Goal: Information Seeking & Learning: Learn about a topic

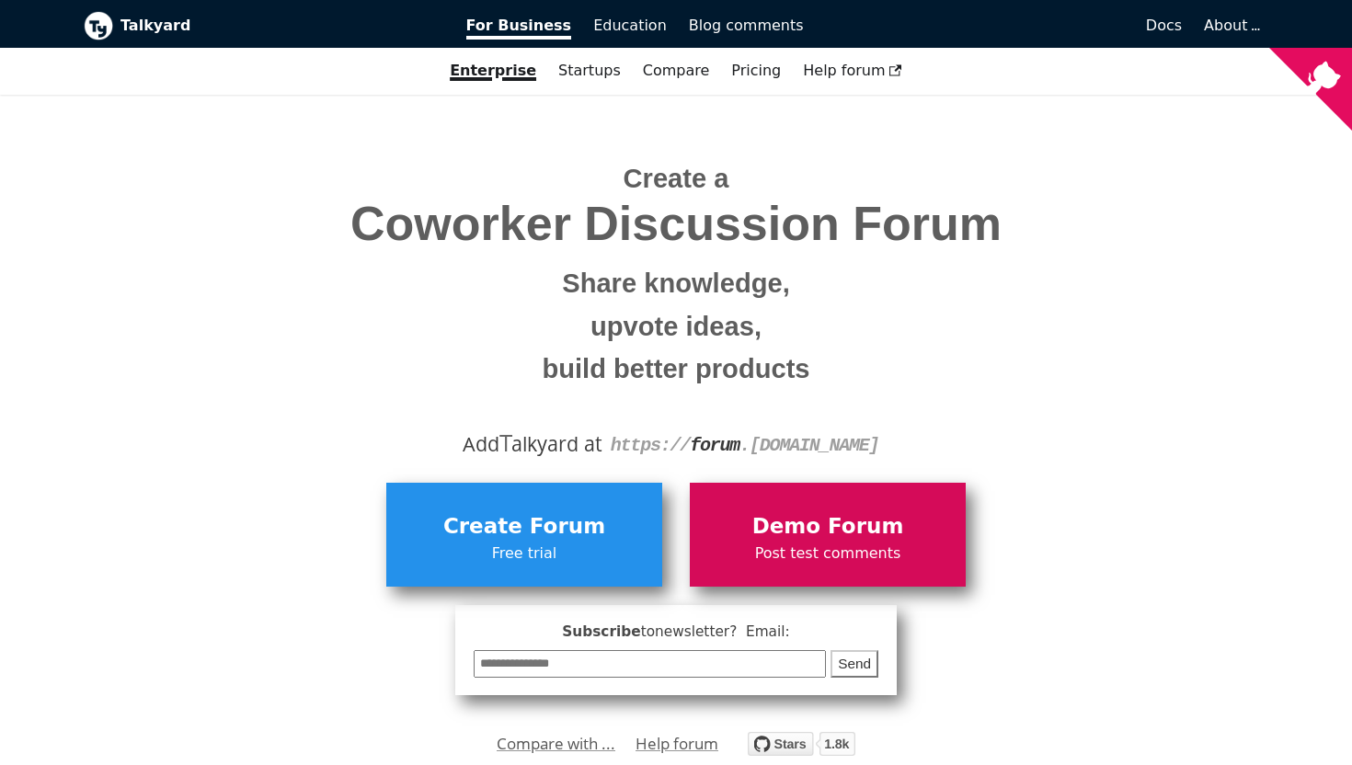
click at [825, 518] on span "Demo Forum" at bounding box center [828, 527] width 258 height 35
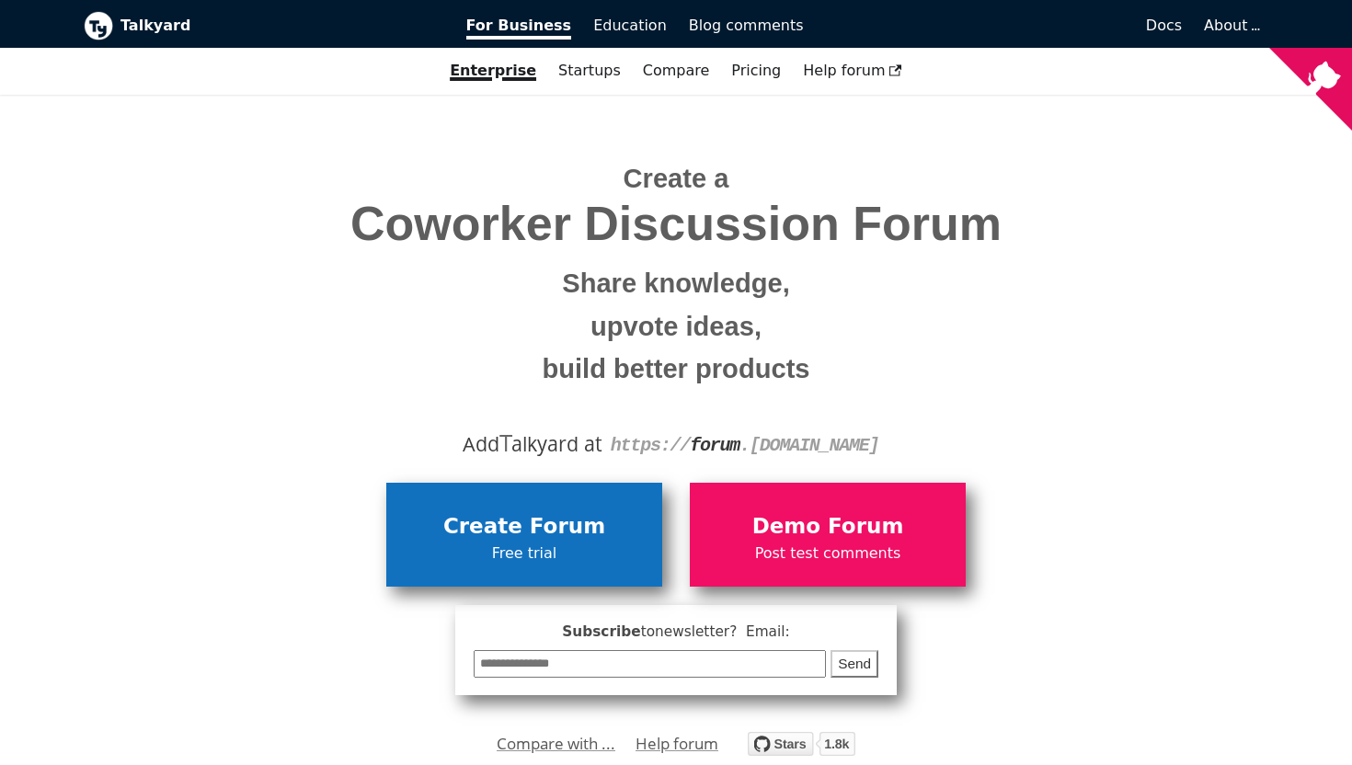
click at [480, 548] on span "Free trial" at bounding box center [524, 554] width 258 height 24
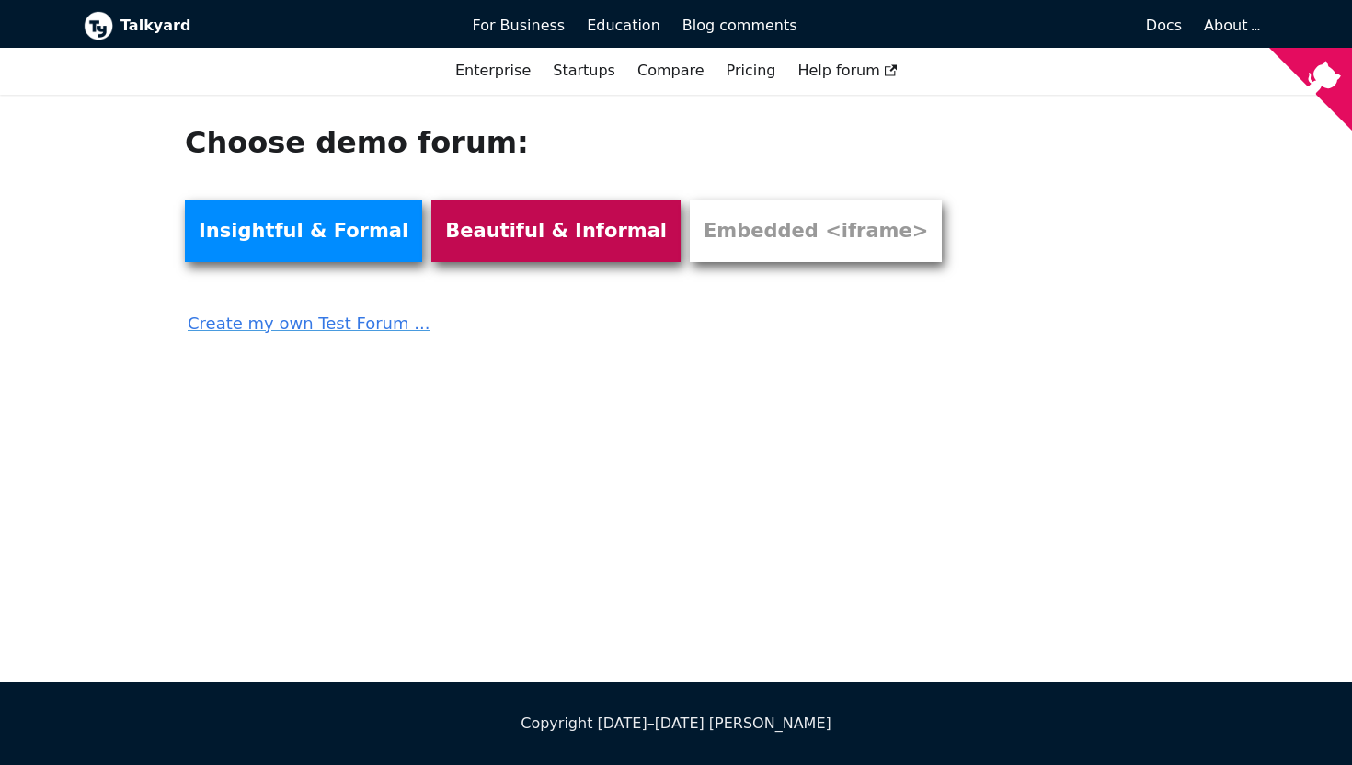
click at [484, 238] on link "Beautiful & Informal" at bounding box center [555, 231] width 249 height 63
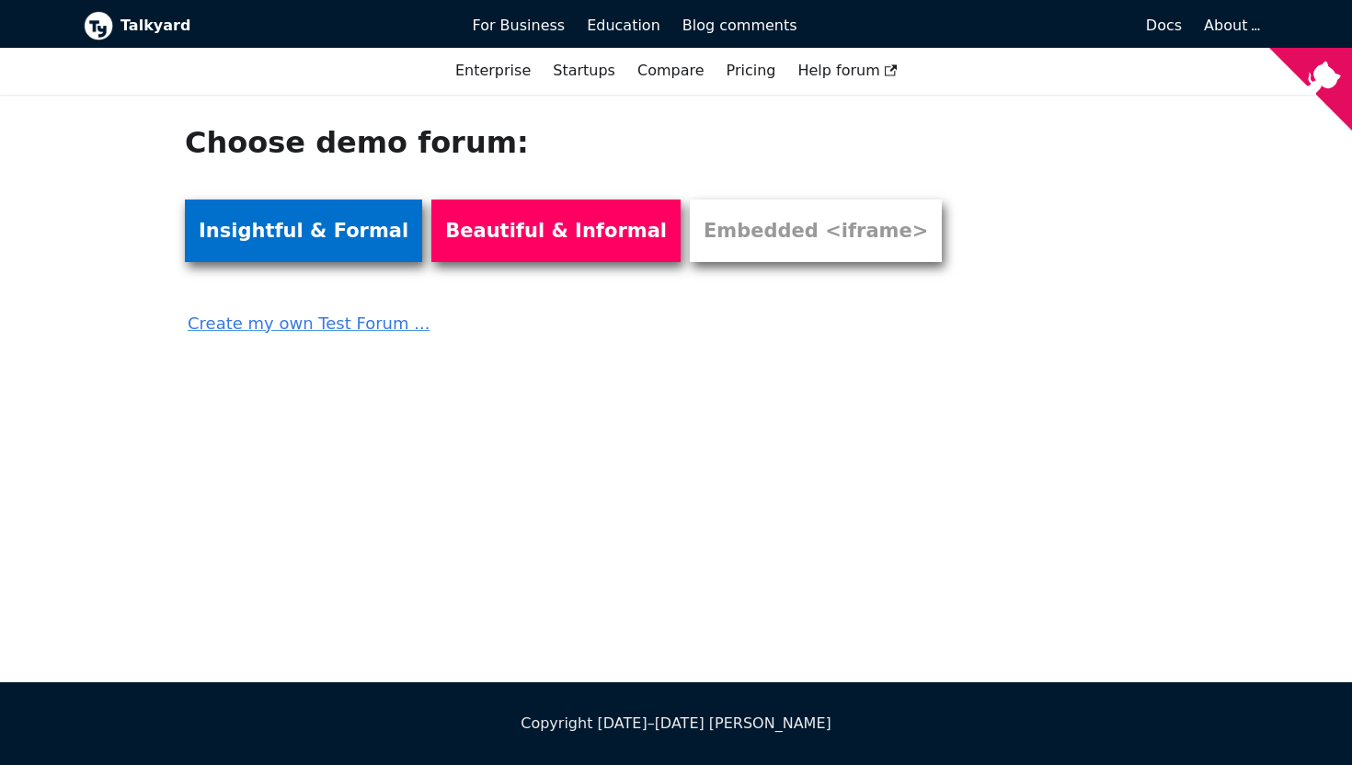
click at [269, 230] on link "Insightful & Formal" at bounding box center [303, 231] width 237 height 63
